Goal: Information Seeking & Learning: Learn about a topic

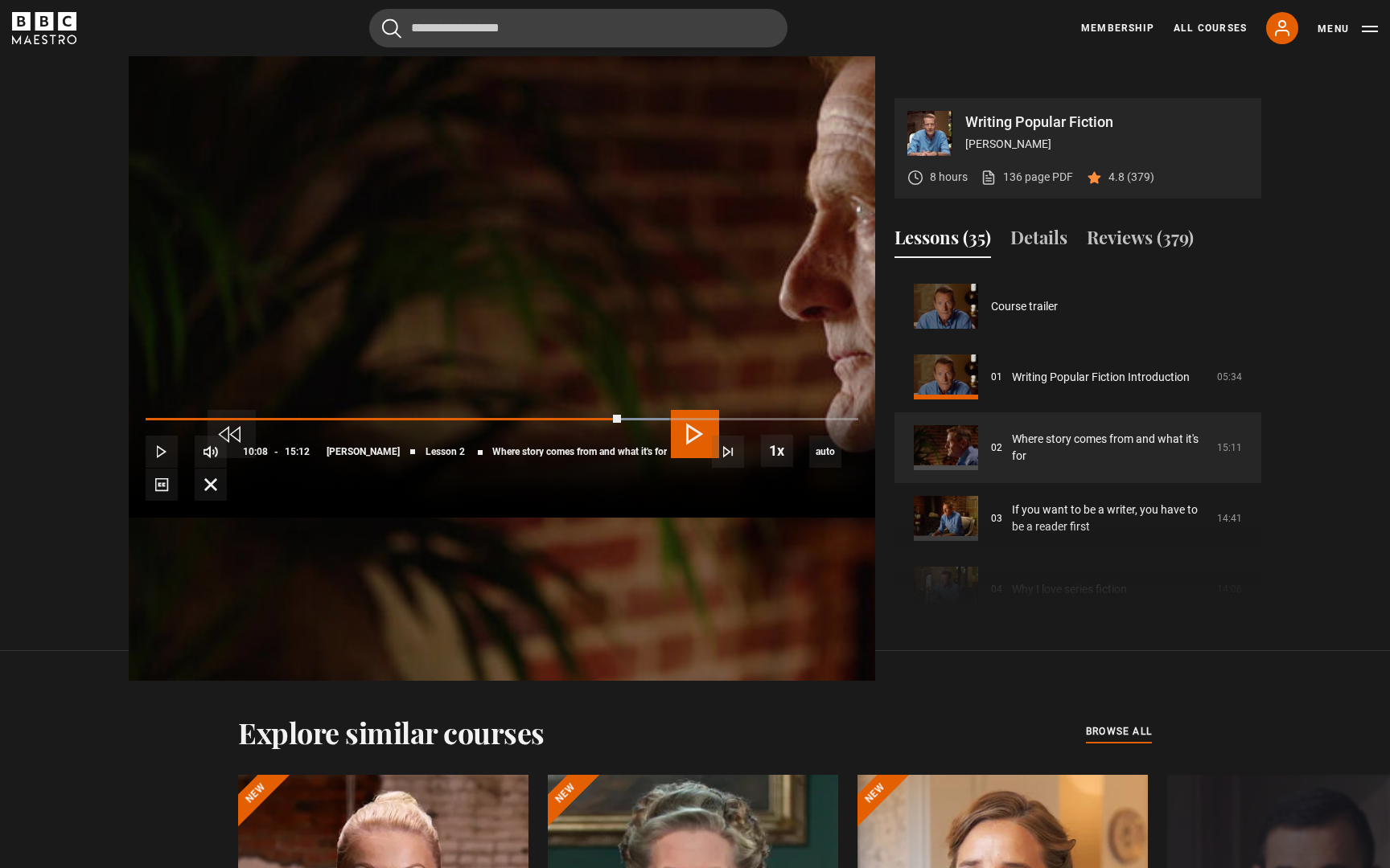
scroll to position [71, 0]
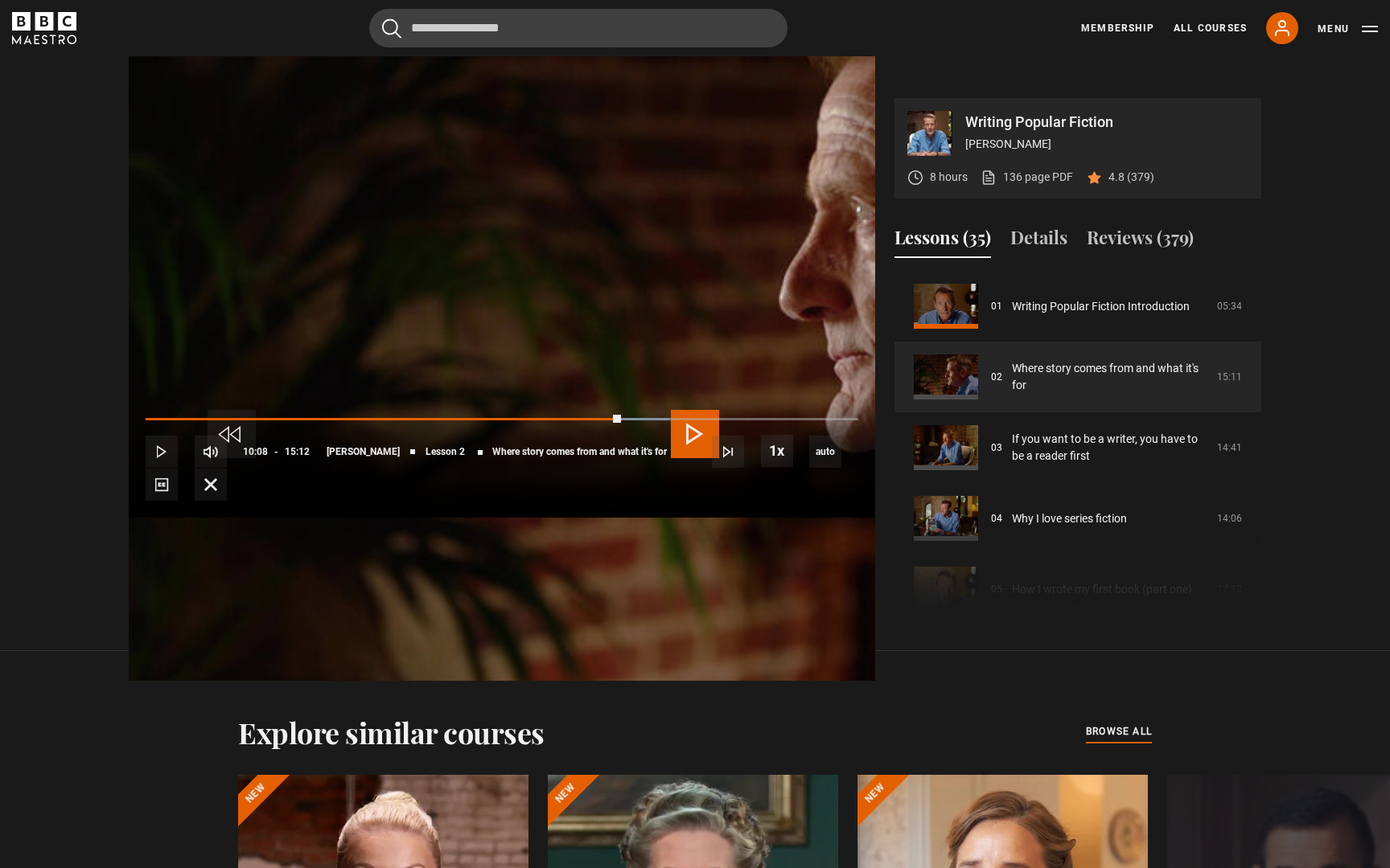
click at [682, 430] on span "Video Player" at bounding box center [695, 434] width 48 height 48
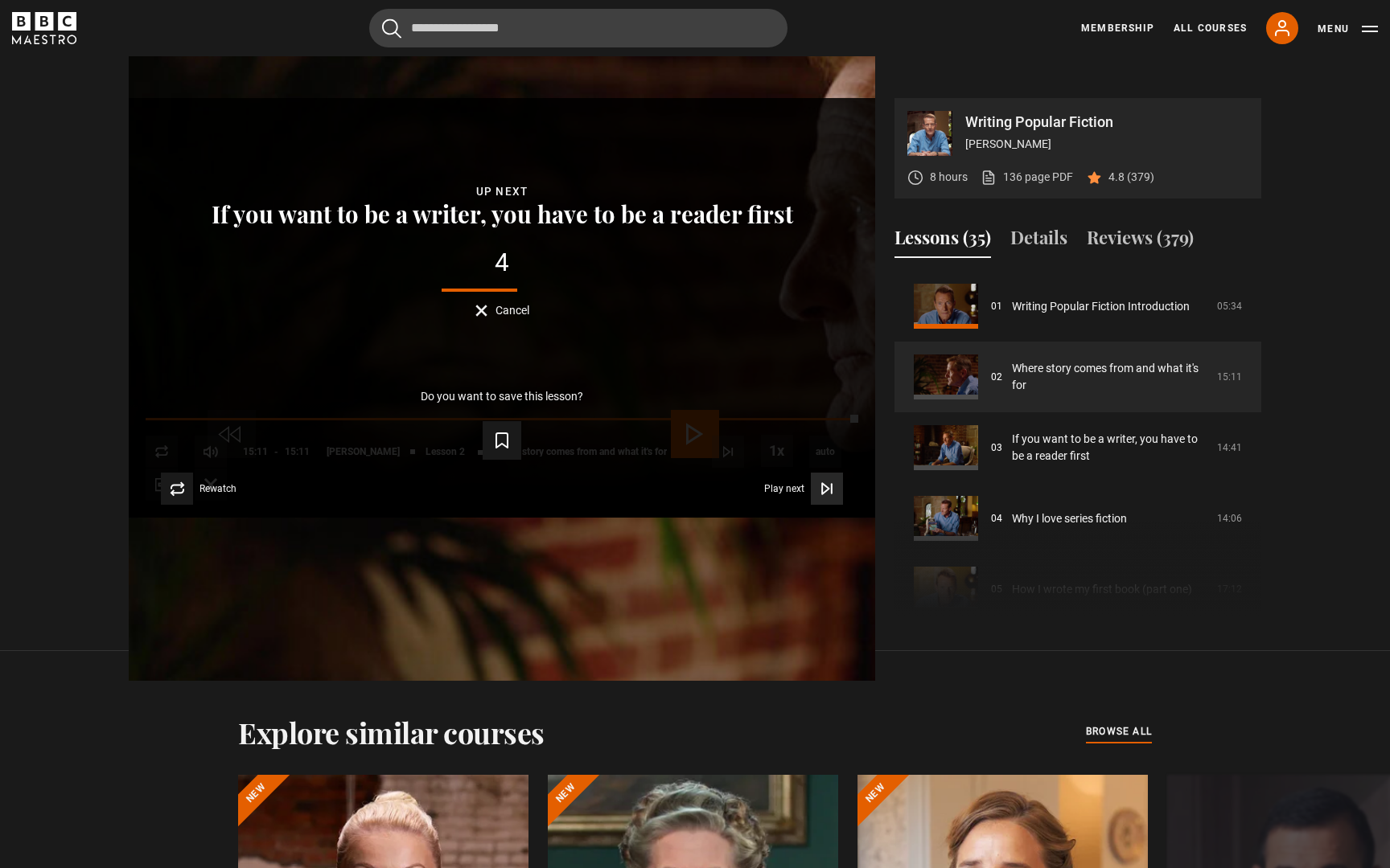
click at [835, 497] on icon "Video Player" at bounding box center [826, 489] width 16 height 16
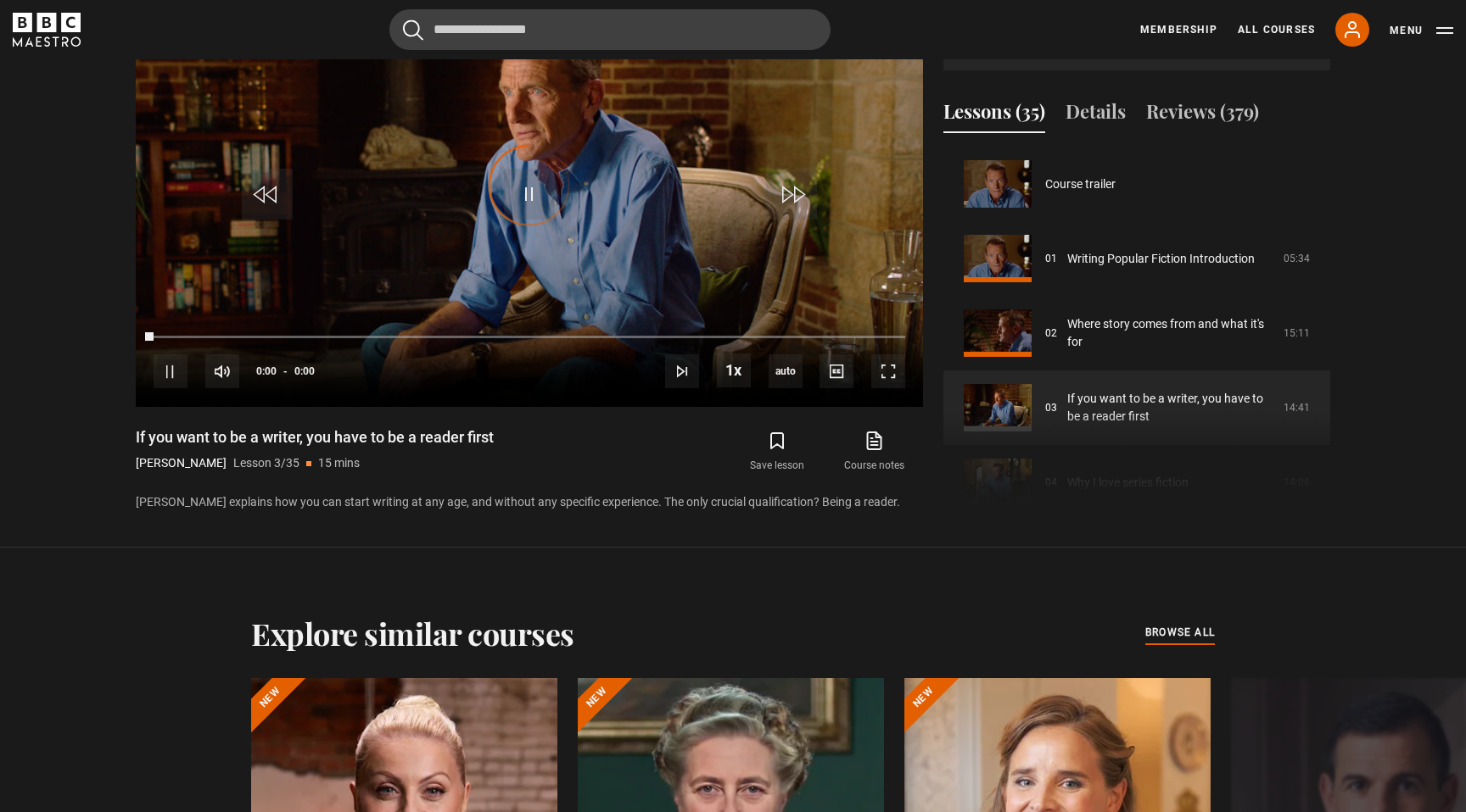
scroll to position [149, 0]
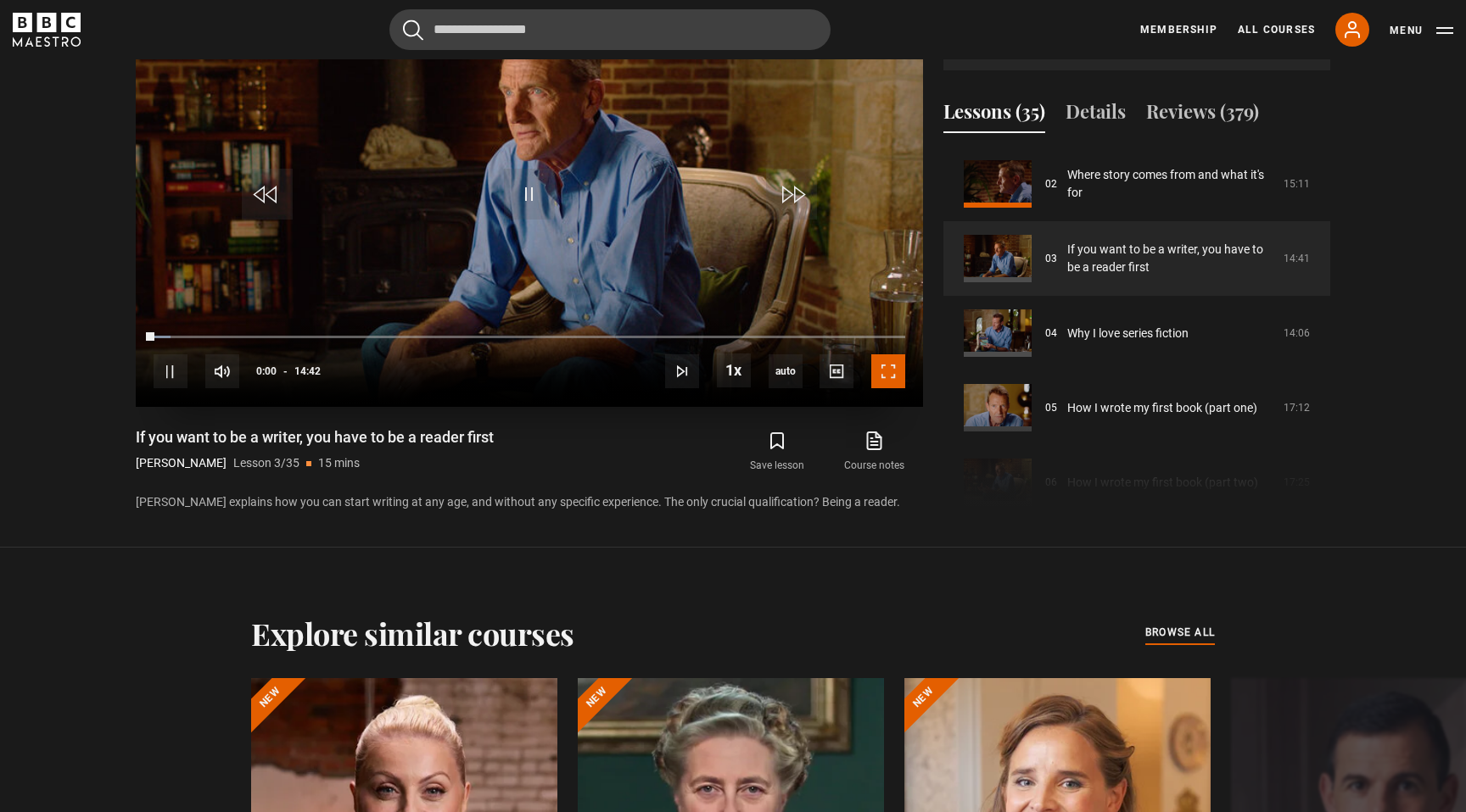
click at [889, 368] on span "Video Player" at bounding box center [888, 371] width 34 height 34
click at [886, 371] on span "Video Player" at bounding box center [888, 371] width 34 height 34
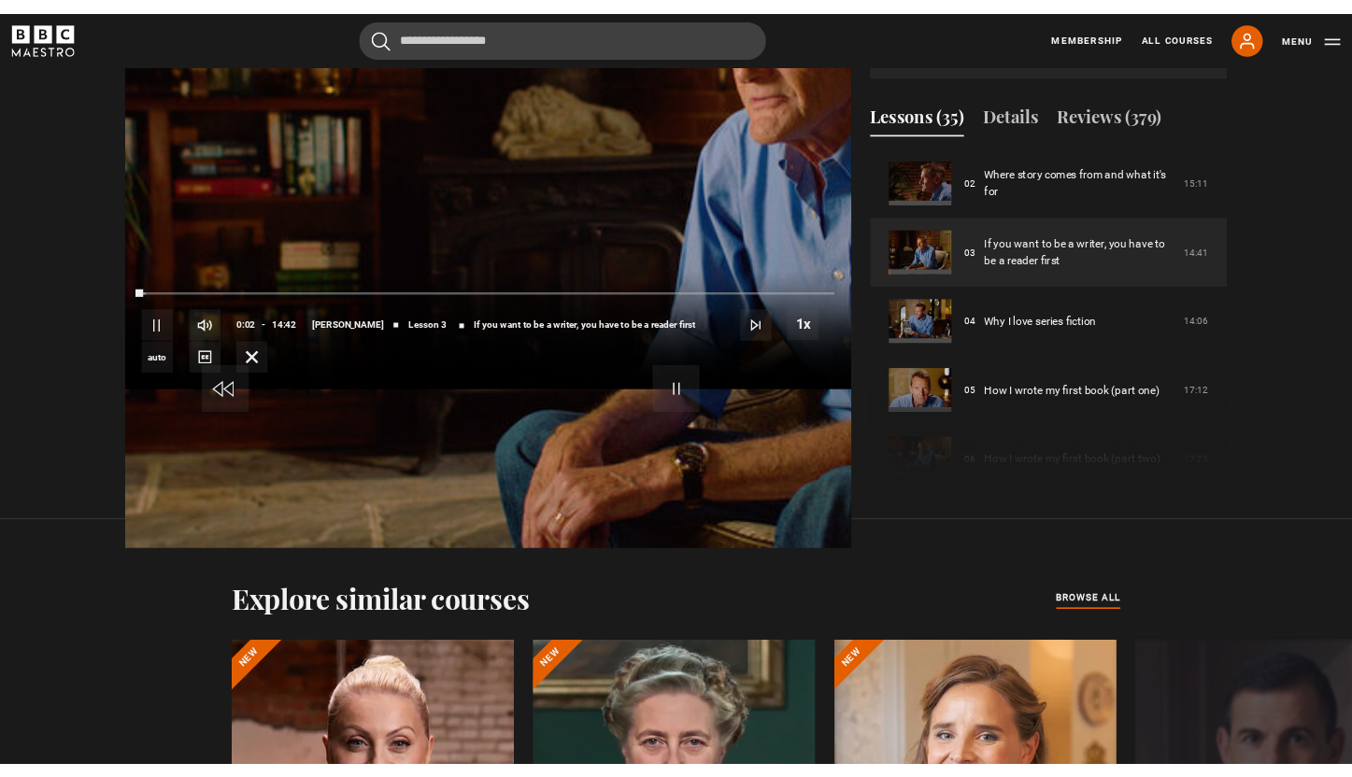
scroll to position [979, 0]
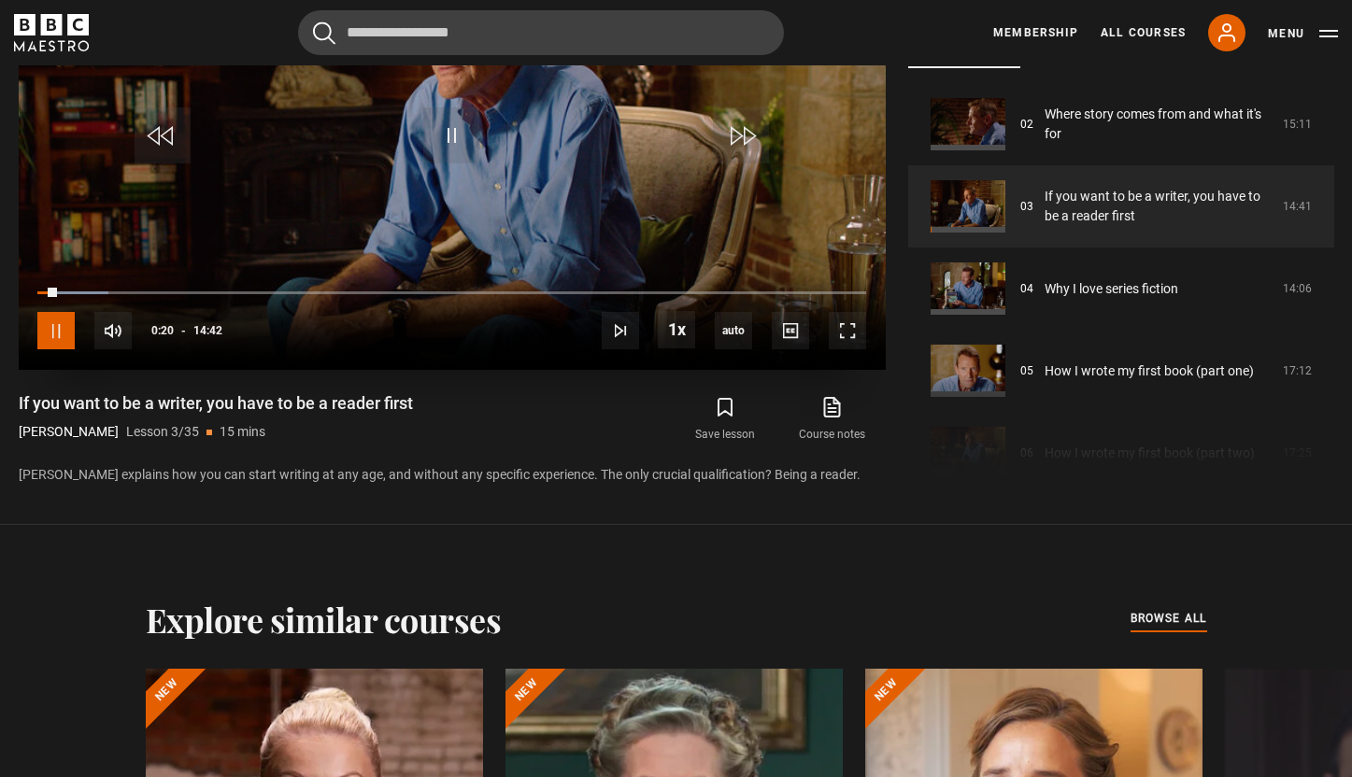
click at [72, 330] on span "Video Player" at bounding box center [55, 330] width 37 height 37
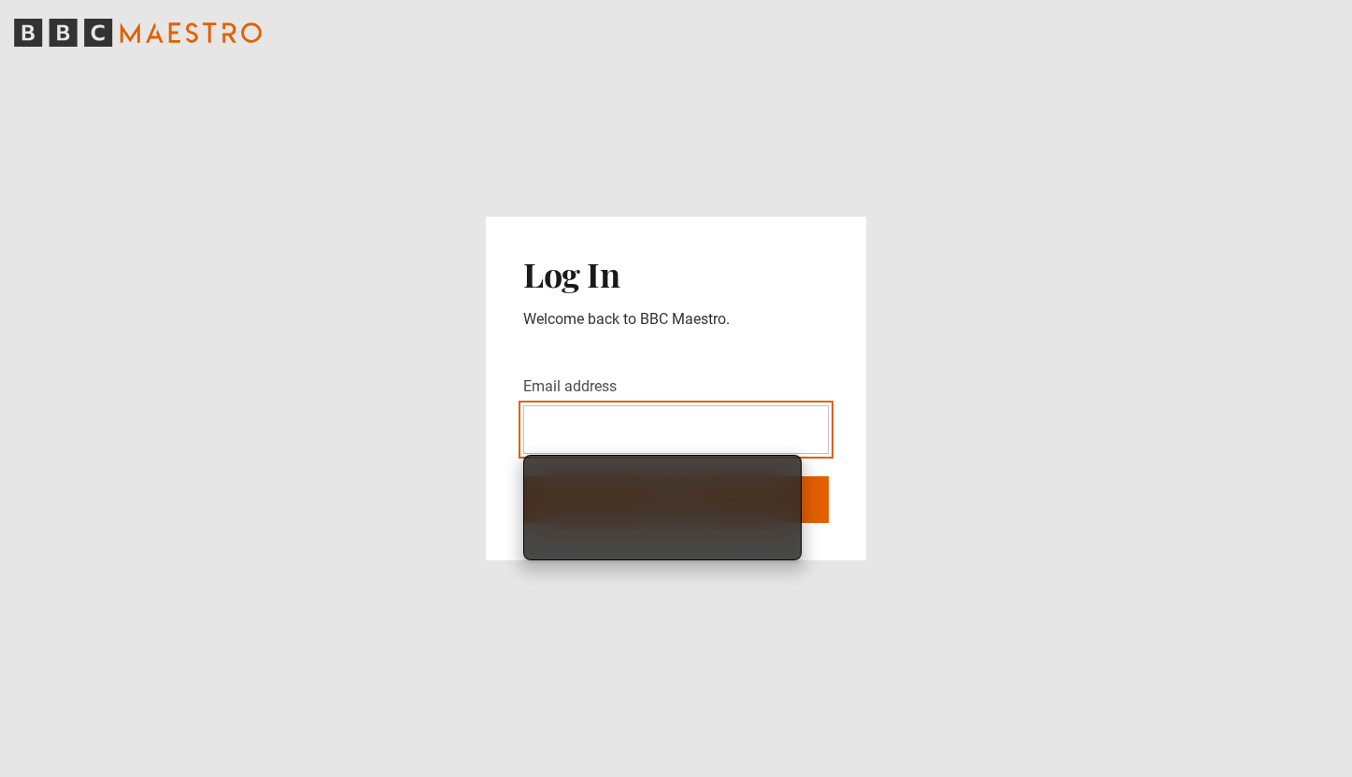
type input "**********"
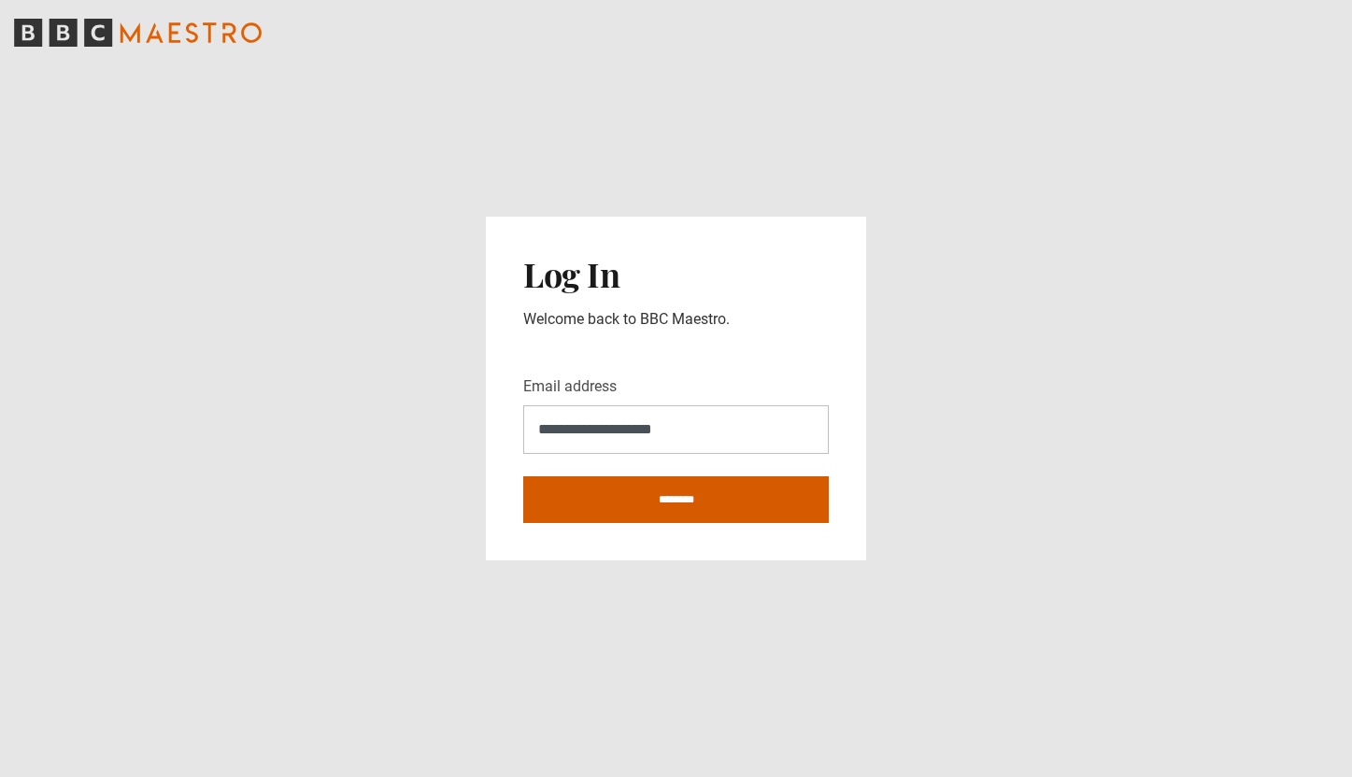
click at [654, 495] on input "********" at bounding box center [676, 500] width 306 height 47
type input "**********"
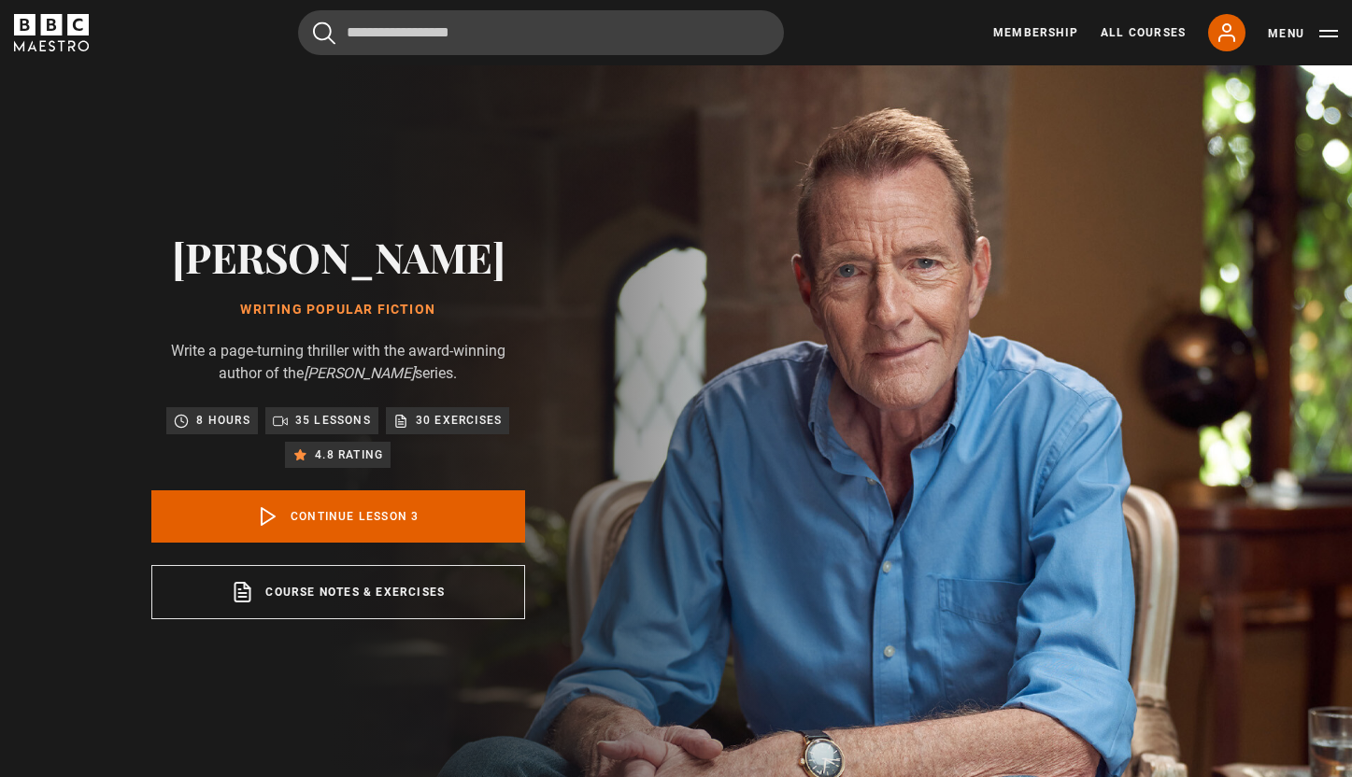
scroll to position [164, 0]
click at [935, 10] on div "Cancel Courses Previous courses Next courses Agatha Christie Writing 12 Related…" at bounding box center [676, 32] width 1324 height 45
click at [386, 523] on link "Continue lesson 3" at bounding box center [338, 517] width 374 height 52
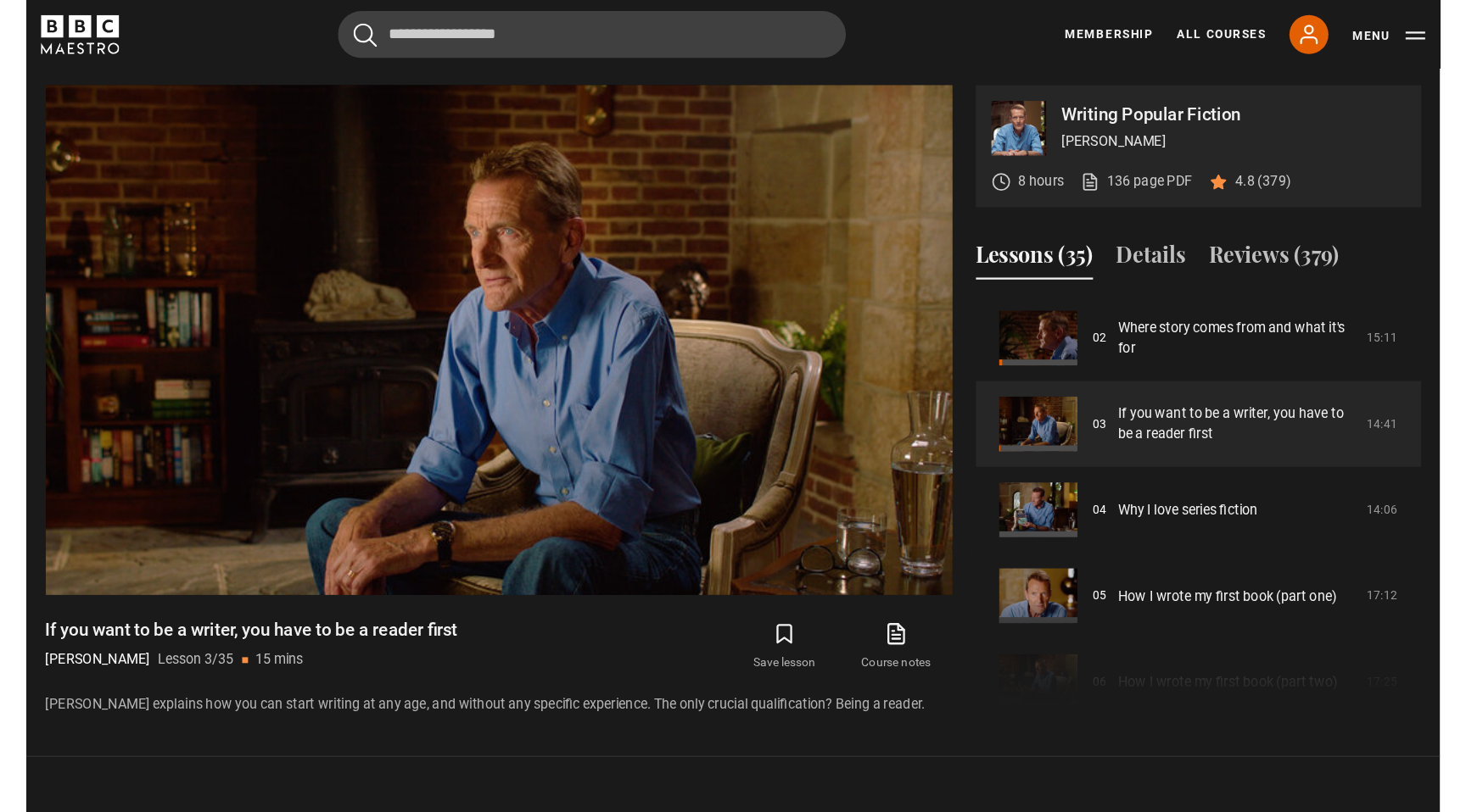
scroll to position [714, 0]
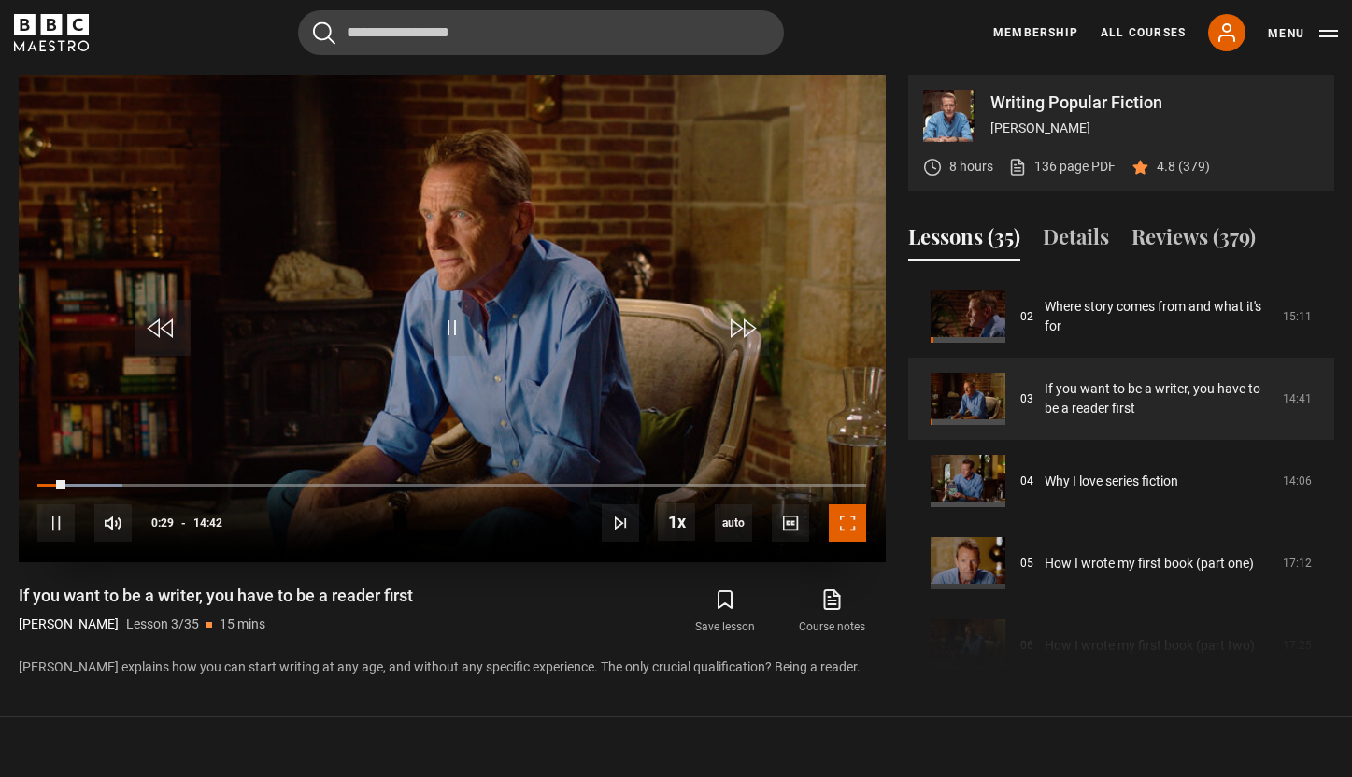
click at [841, 525] on span "Video Player" at bounding box center [847, 523] width 37 height 37
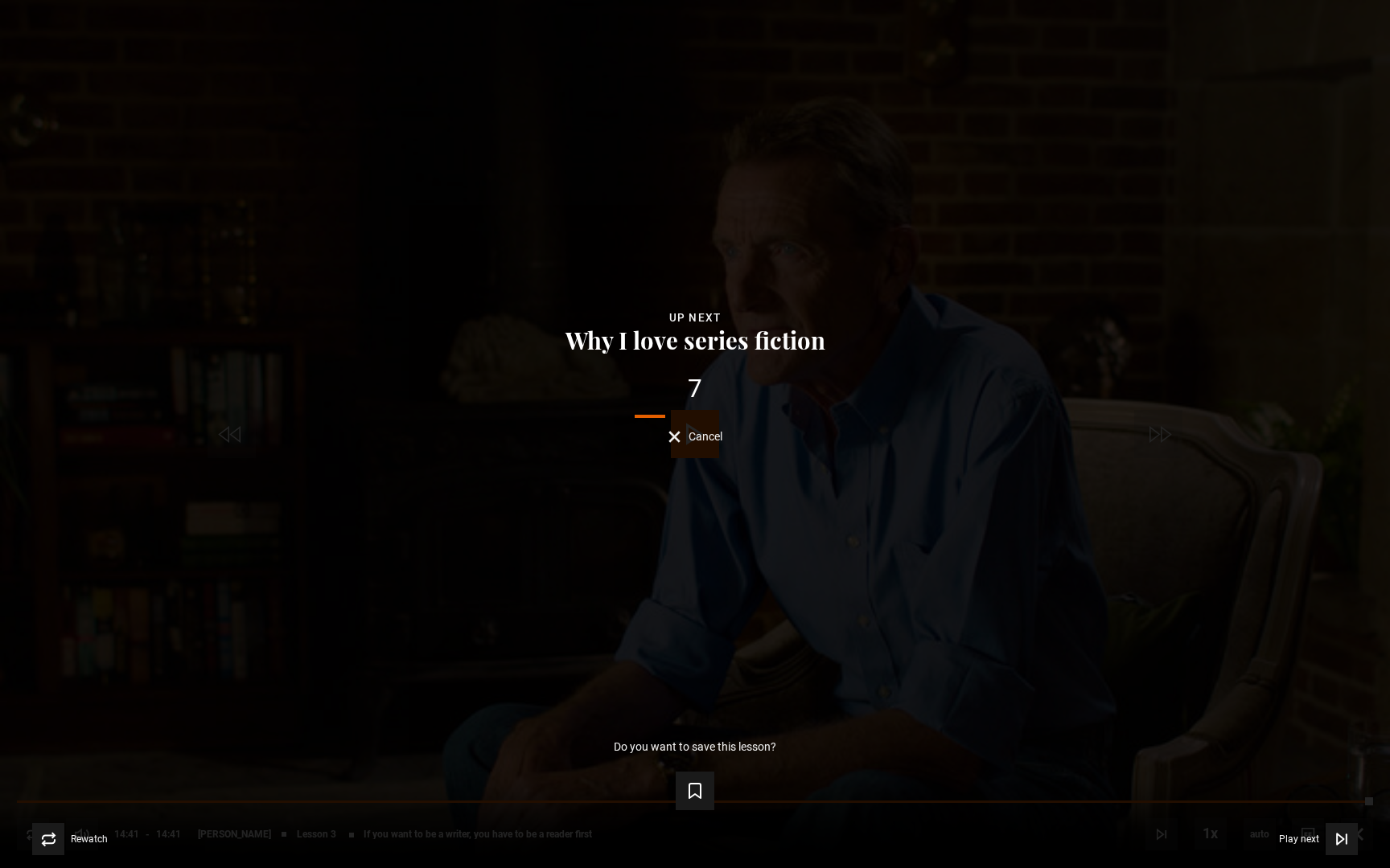
click at [690, 446] on div "Lesson Completed Up next Why I love series fiction 7 Cancel Do you want to save…" at bounding box center [695, 434] width 1390 height 868
click at [675, 440] on button "Cancel" at bounding box center [695, 437] width 54 height 12
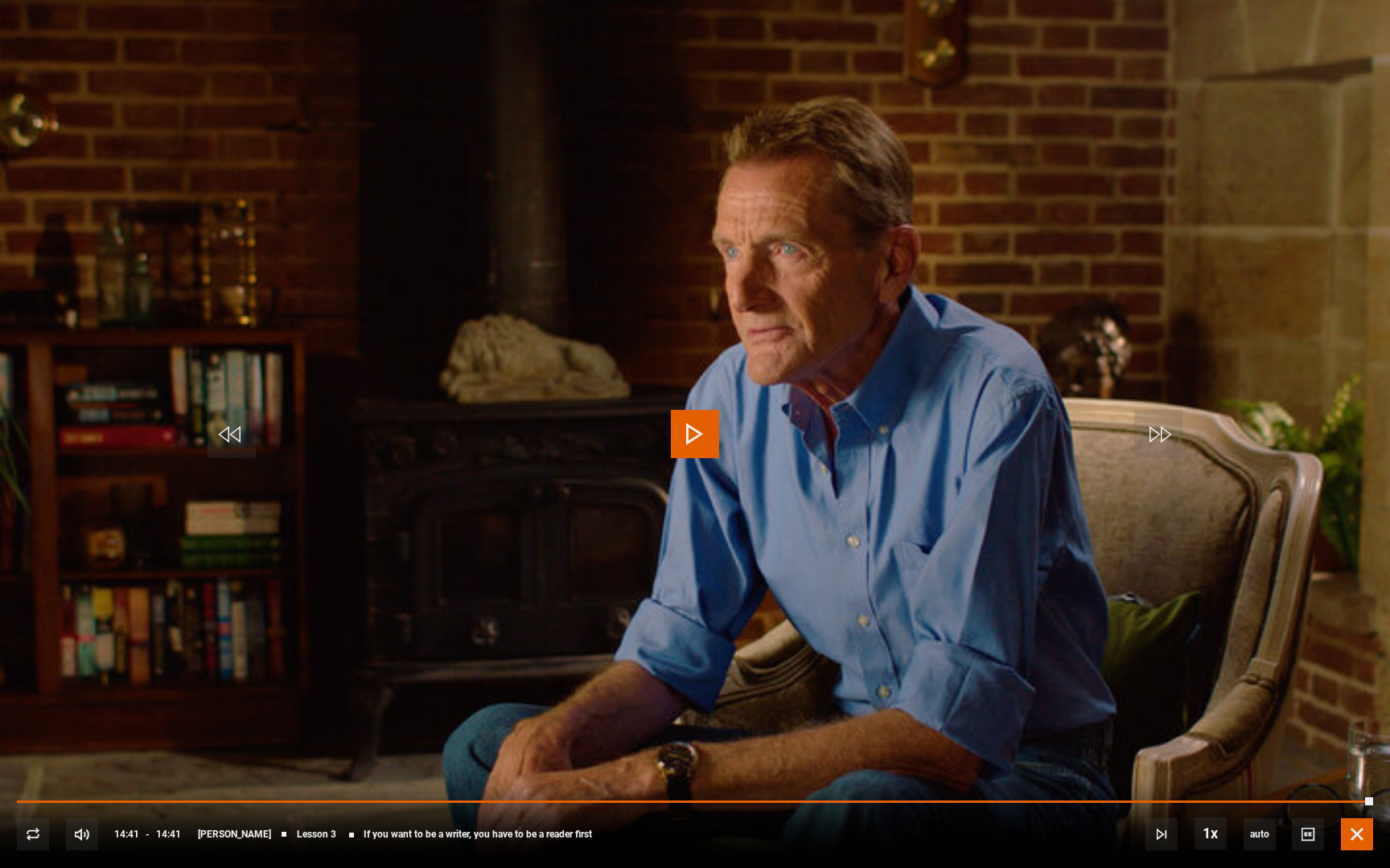
click at [1163, 668] on span "Video Player" at bounding box center [1356, 834] width 32 height 32
